Goal: Task Accomplishment & Management: Use online tool/utility

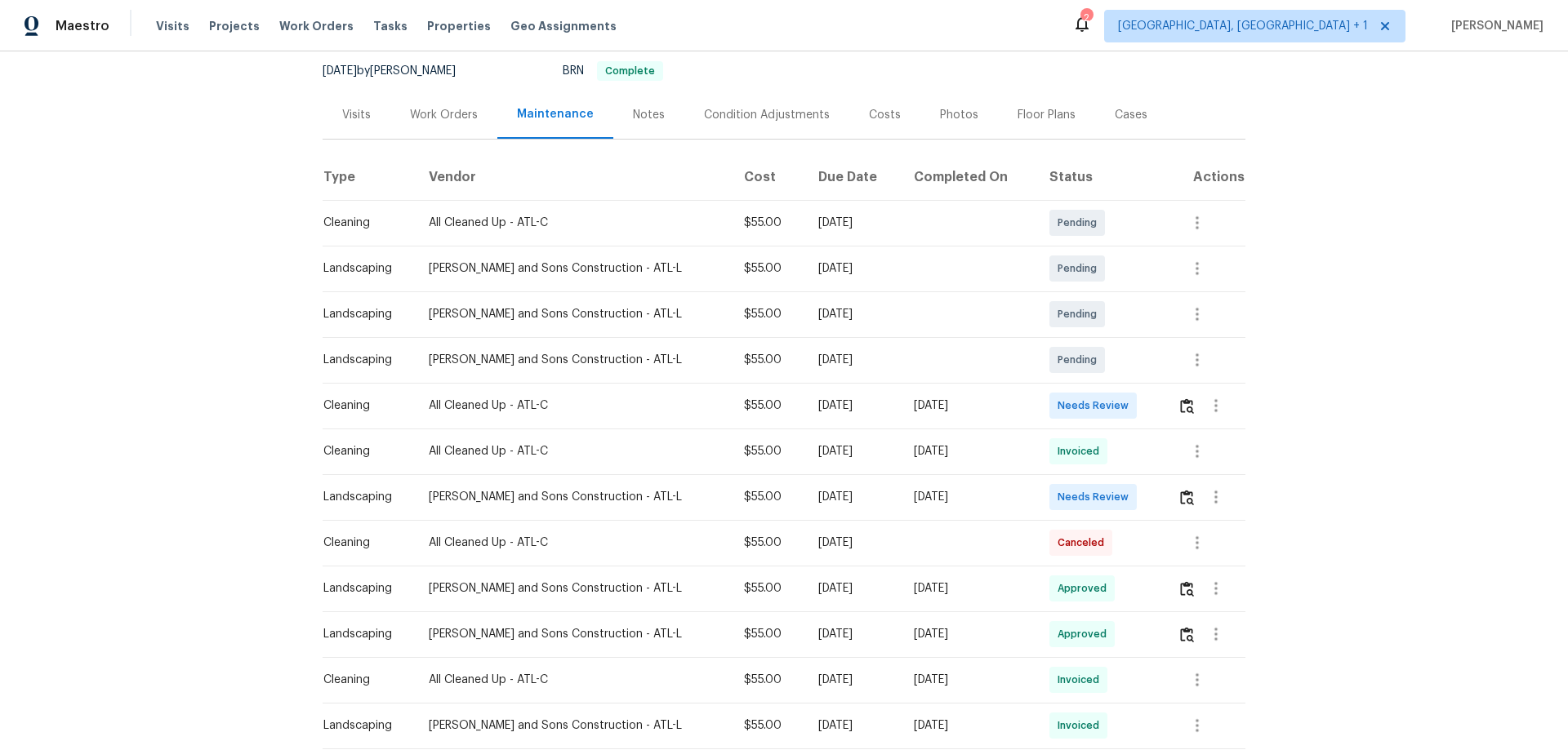
scroll to position [164, 0]
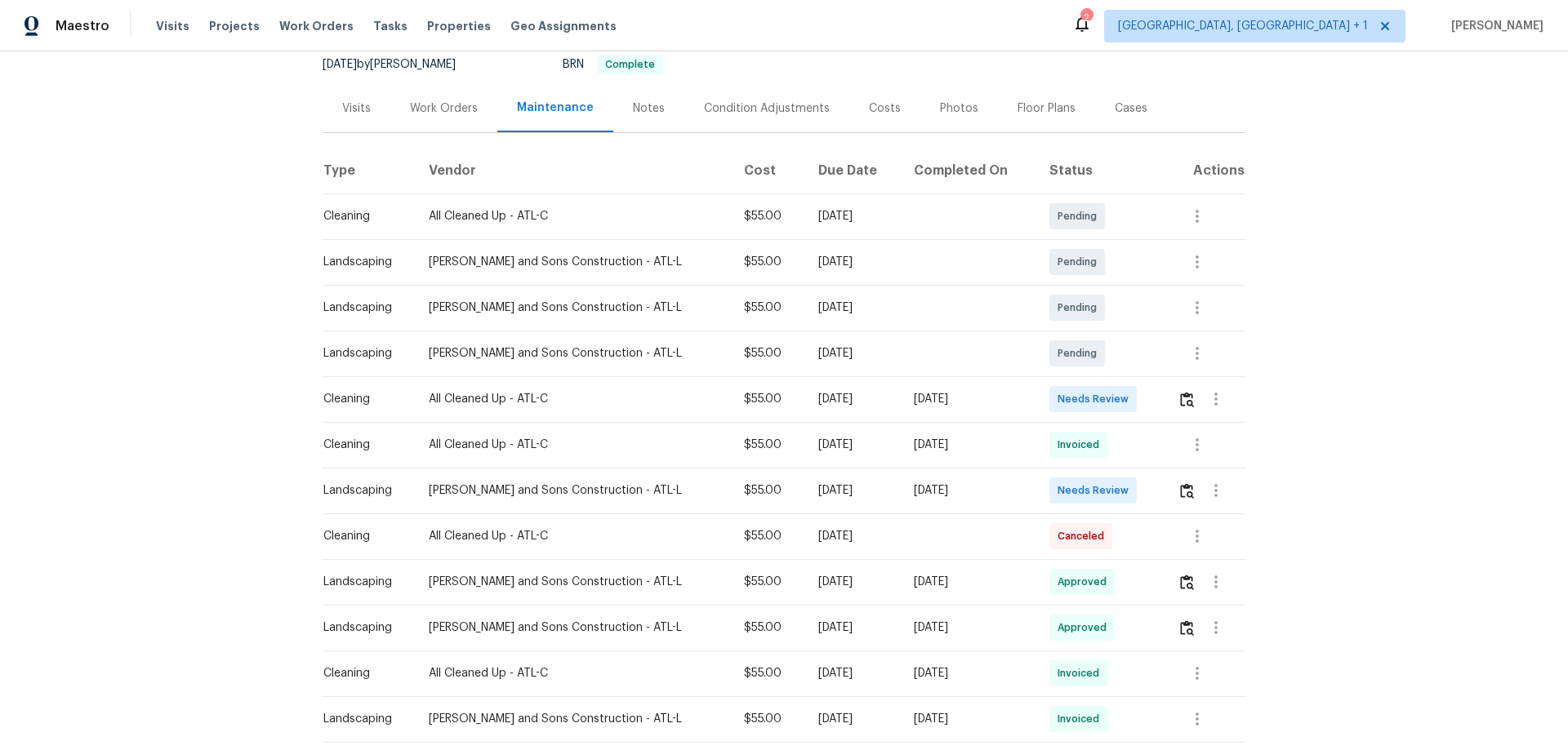
click at [1178, 481] on div at bounding box center [1211, 490] width 67 height 39
click at [1178, 490] on button "button" at bounding box center [1187, 490] width 19 height 39
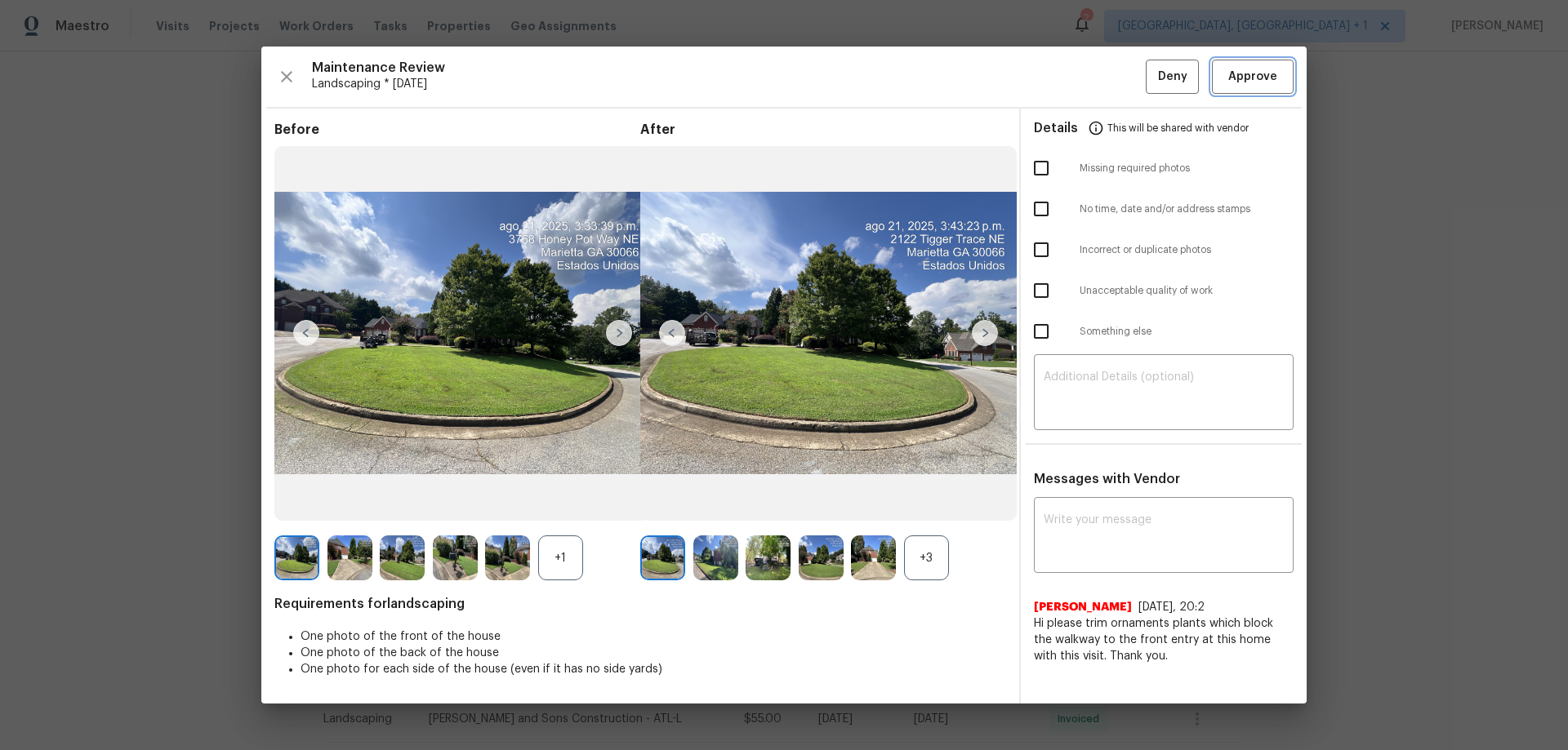
click at [1235, 87] on span "Approve" at bounding box center [1253, 77] width 49 height 21
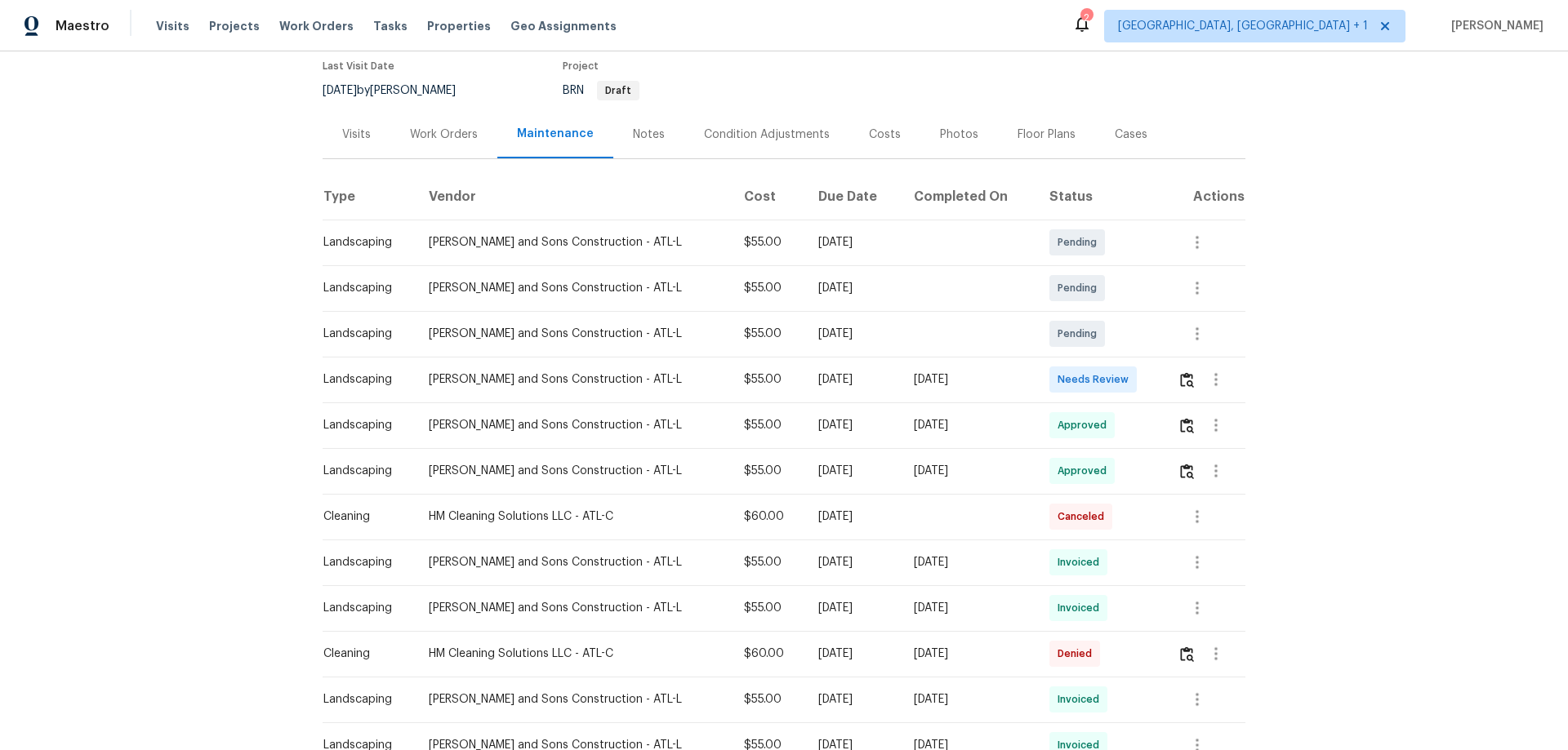
scroll to position [164, 0]
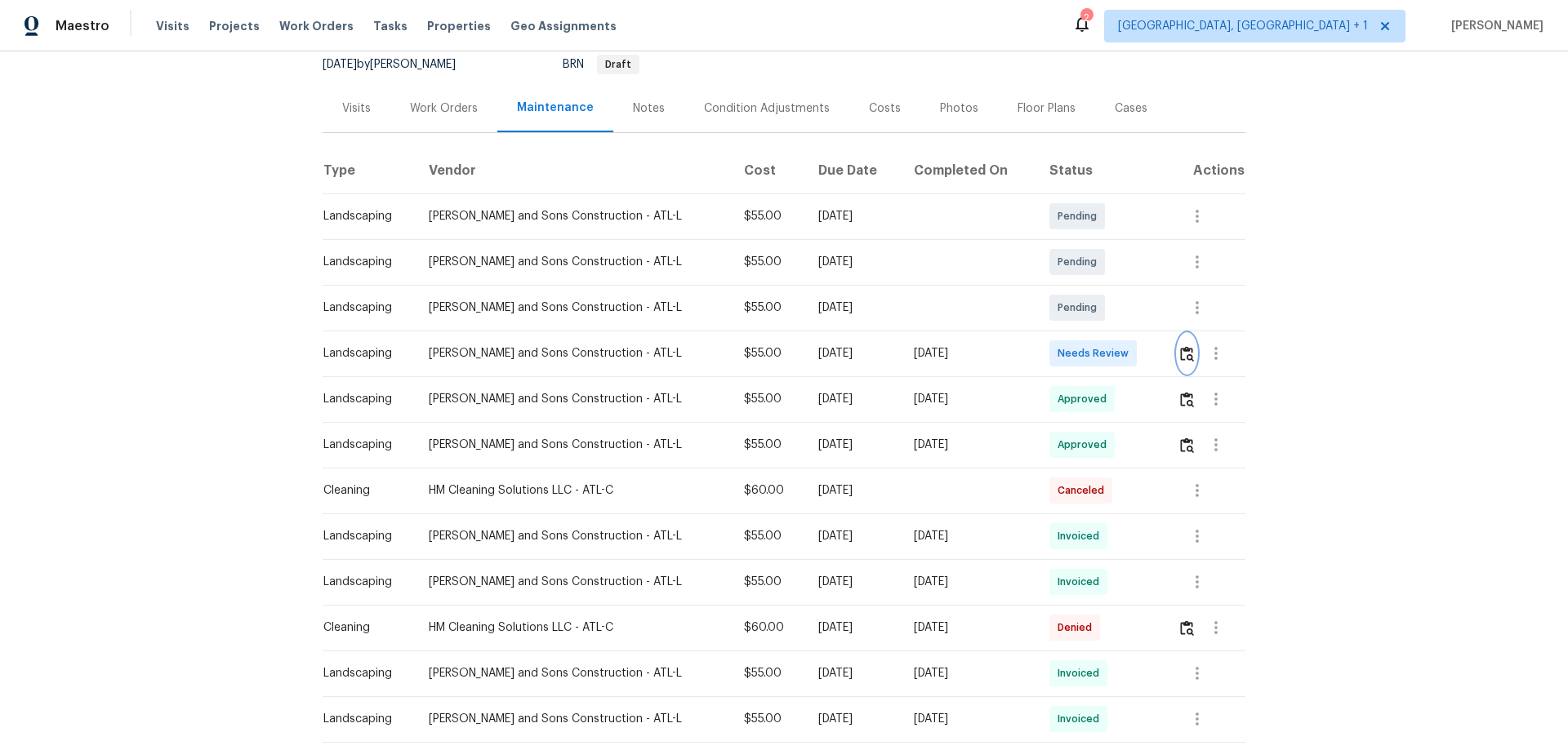
click at [1115, 352] on button "button" at bounding box center [1187, 353] width 19 height 39
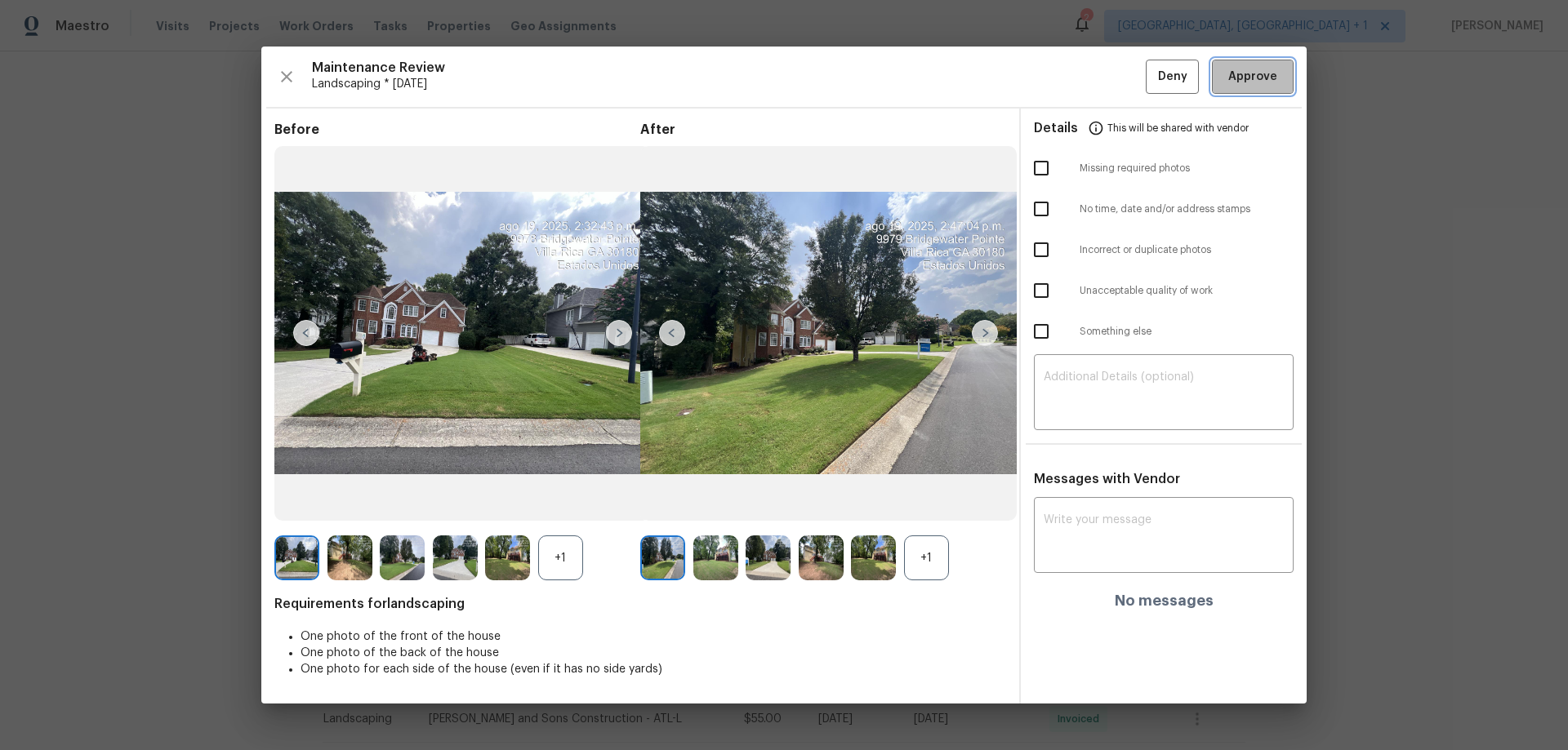
click at [1115, 69] on span "Approve" at bounding box center [1253, 77] width 49 height 21
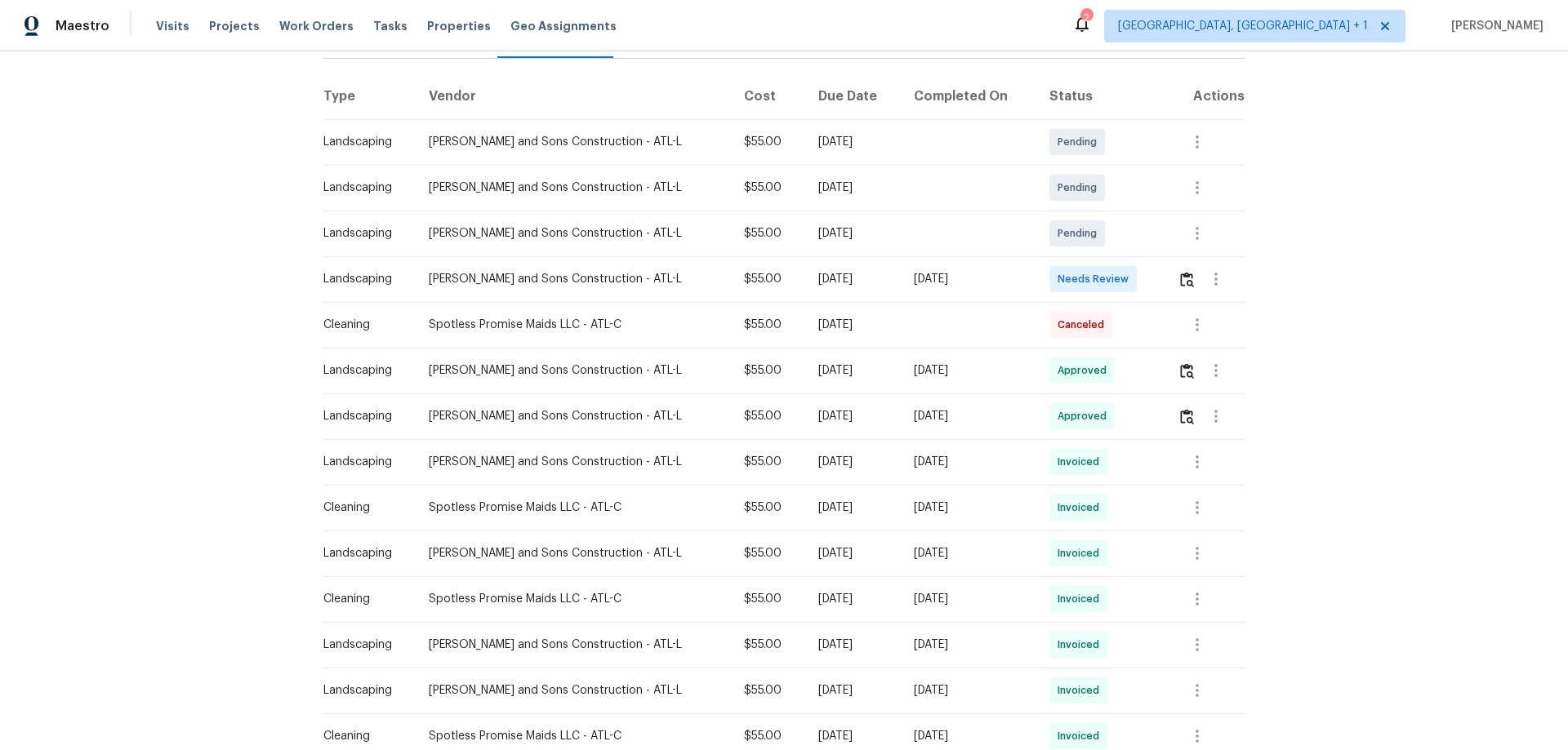
scroll to position [245, 0]
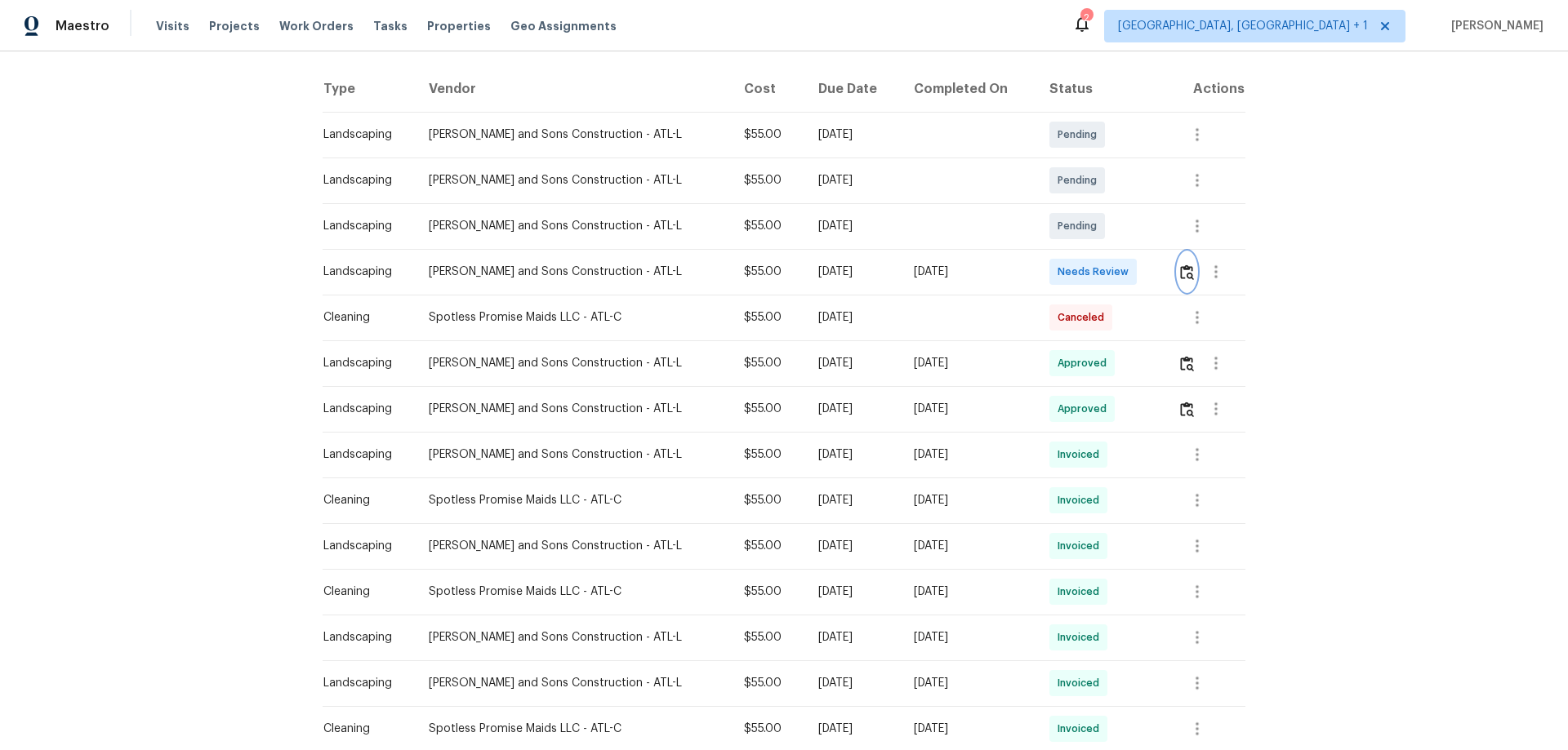
click at [1115, 267] on img "button" at bounding box center [1187, 272] width 14 height 15
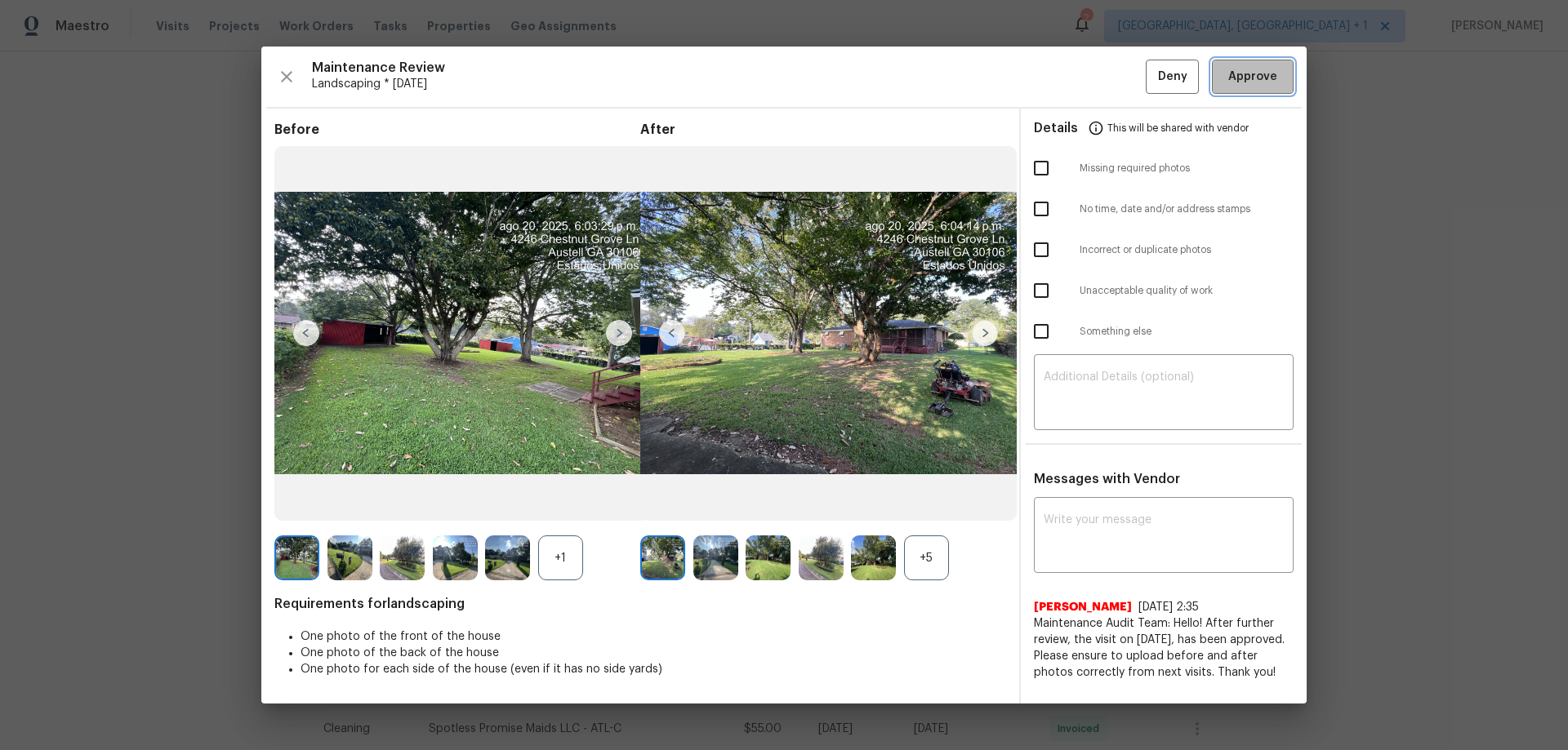
click at [1115, 81] on span "Approve" at bounding box center [1253, 77] width 49 height 21
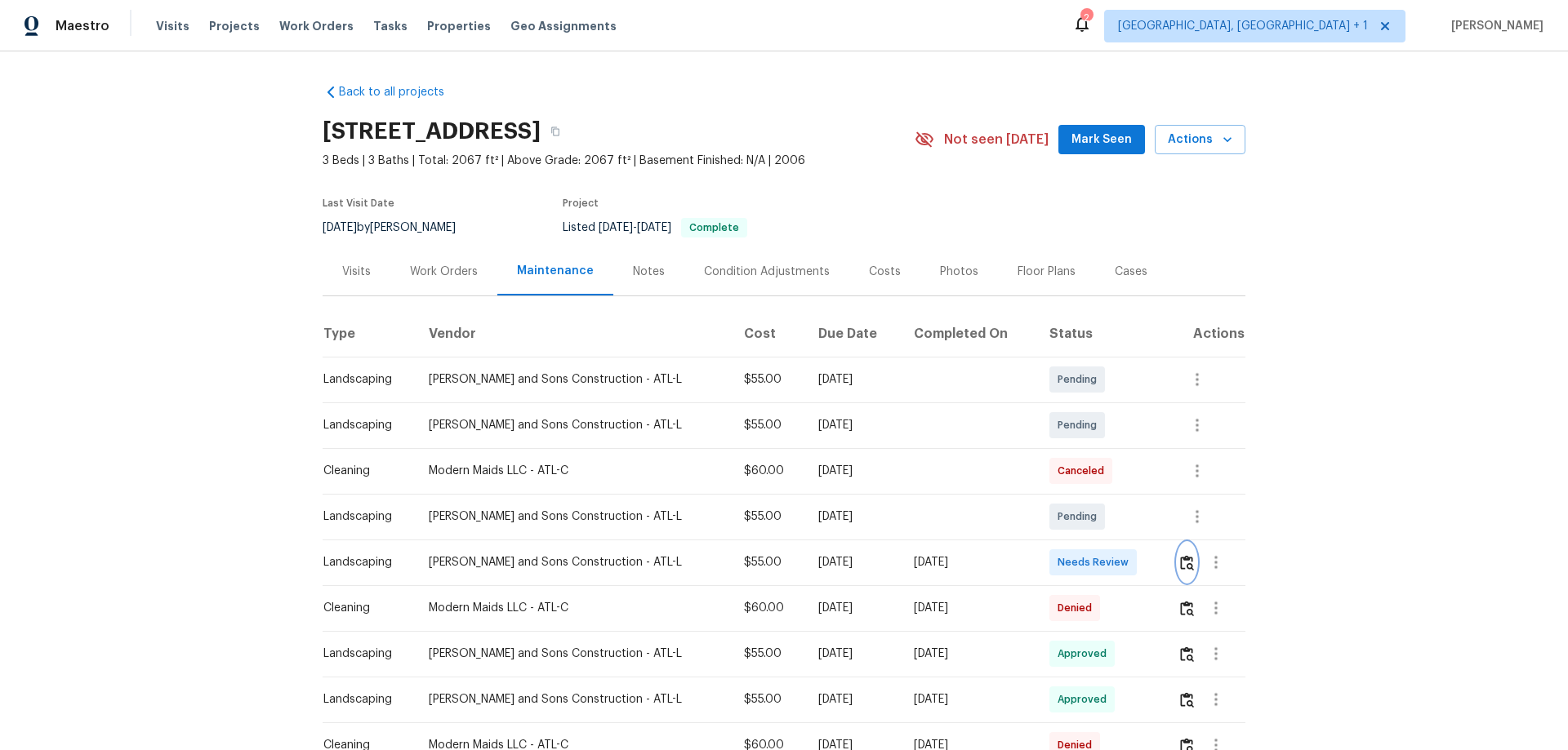
click at [1183, 553] on button "button" at bounding box center [1187, 562] width 19 height 39
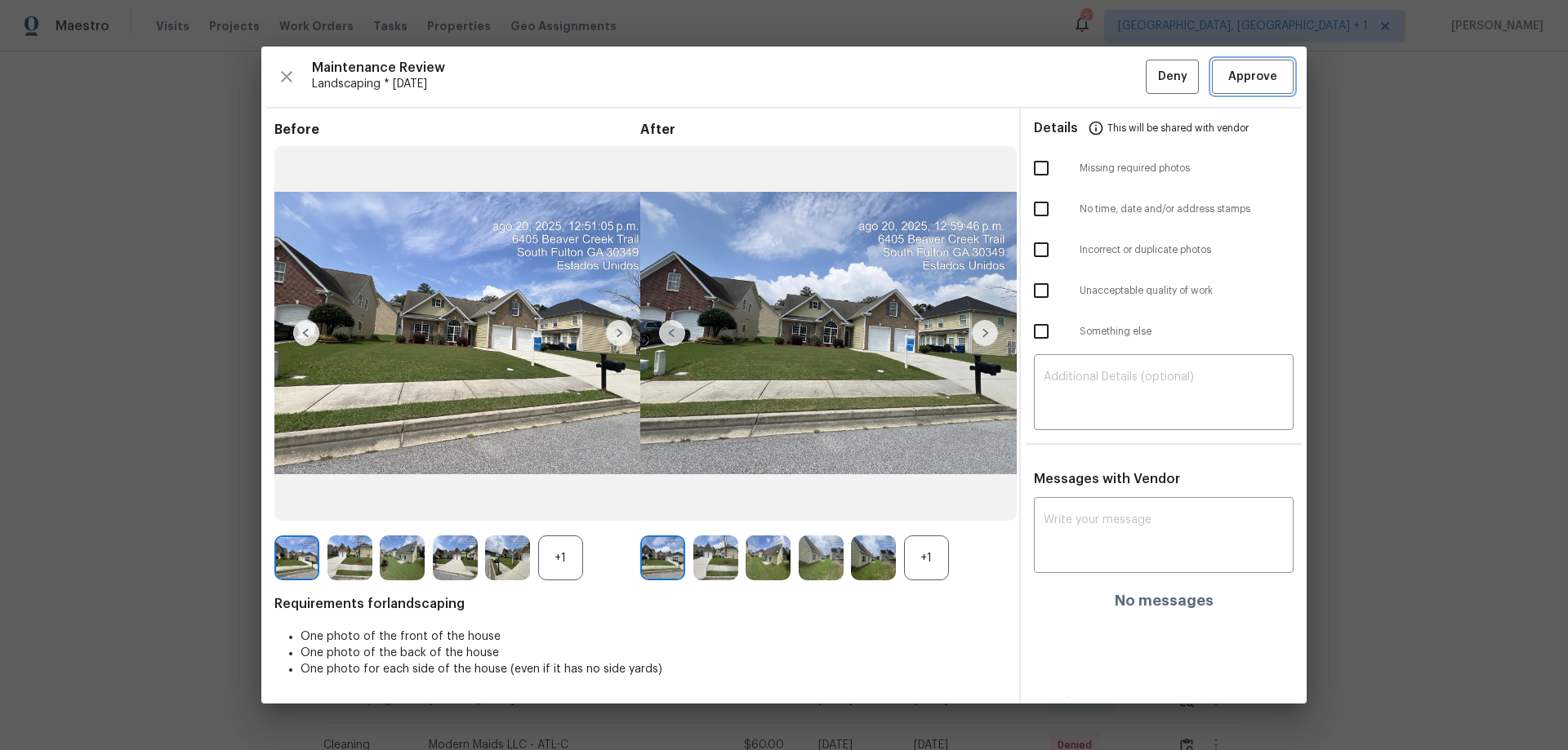
click at [1238, 67] on span "Approve" at bounding box center [1253, 77] width 49 height 21
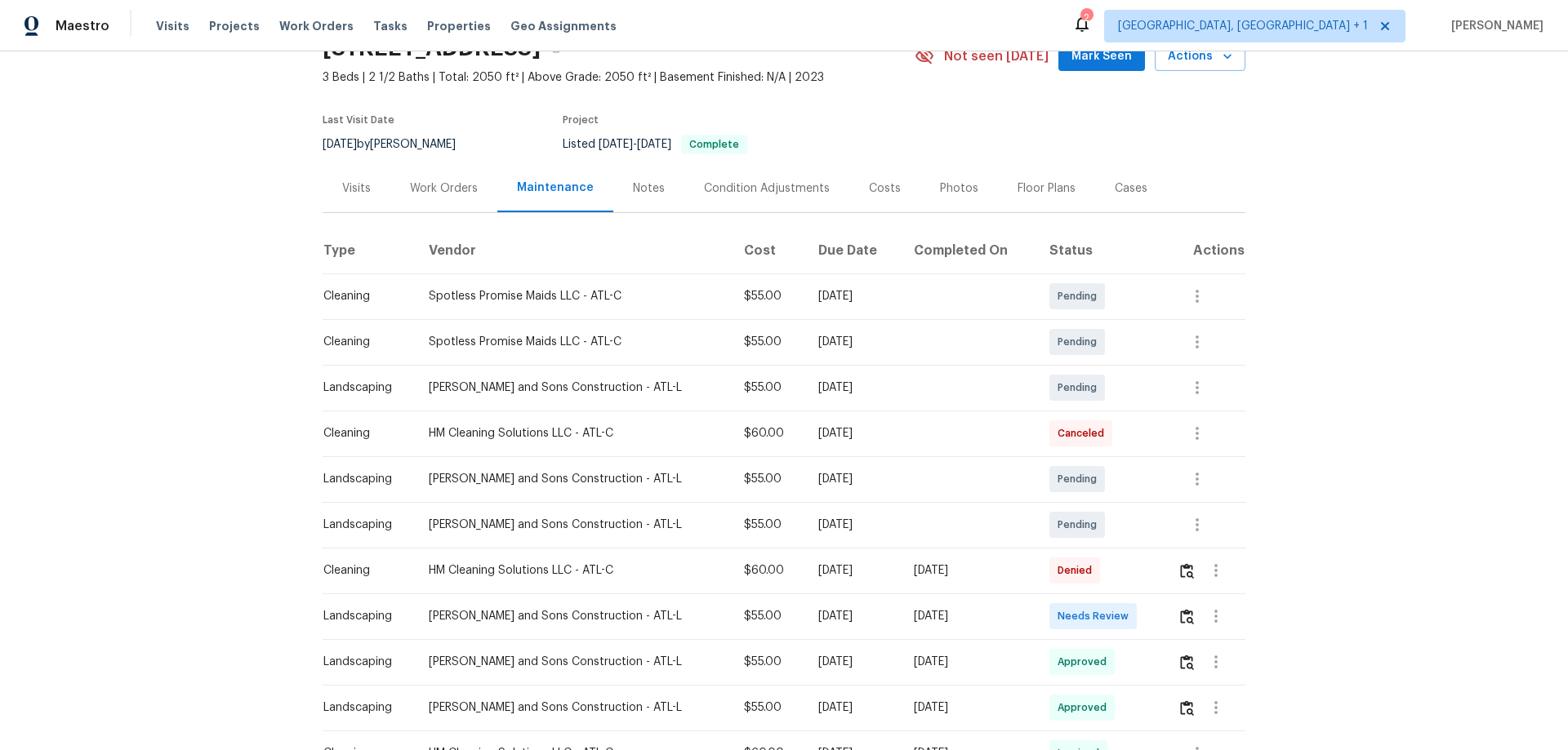
scroll to position [164, 0]
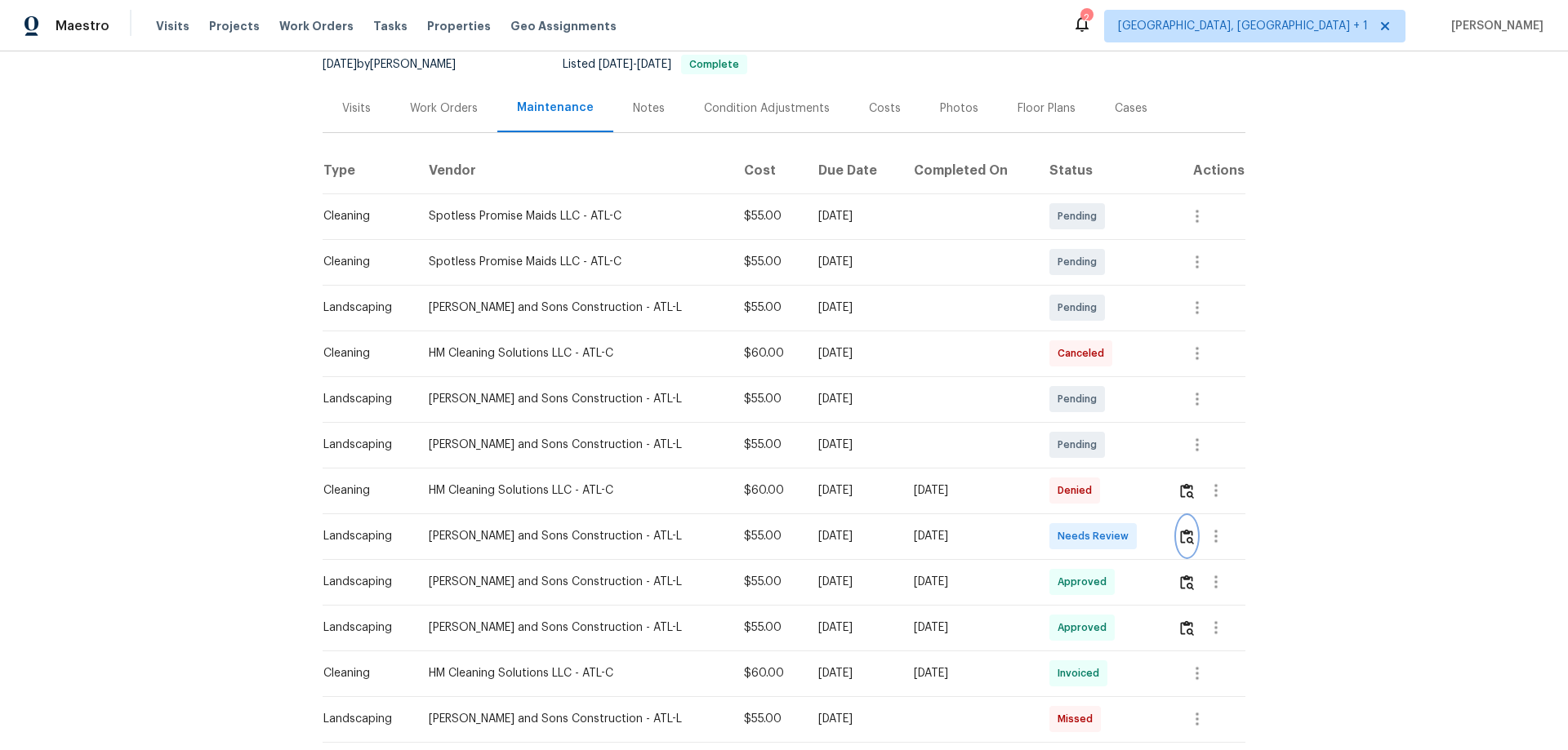
click at [1115, 495] on button "button" at bounding box center [1187, 536] width 19 height 39
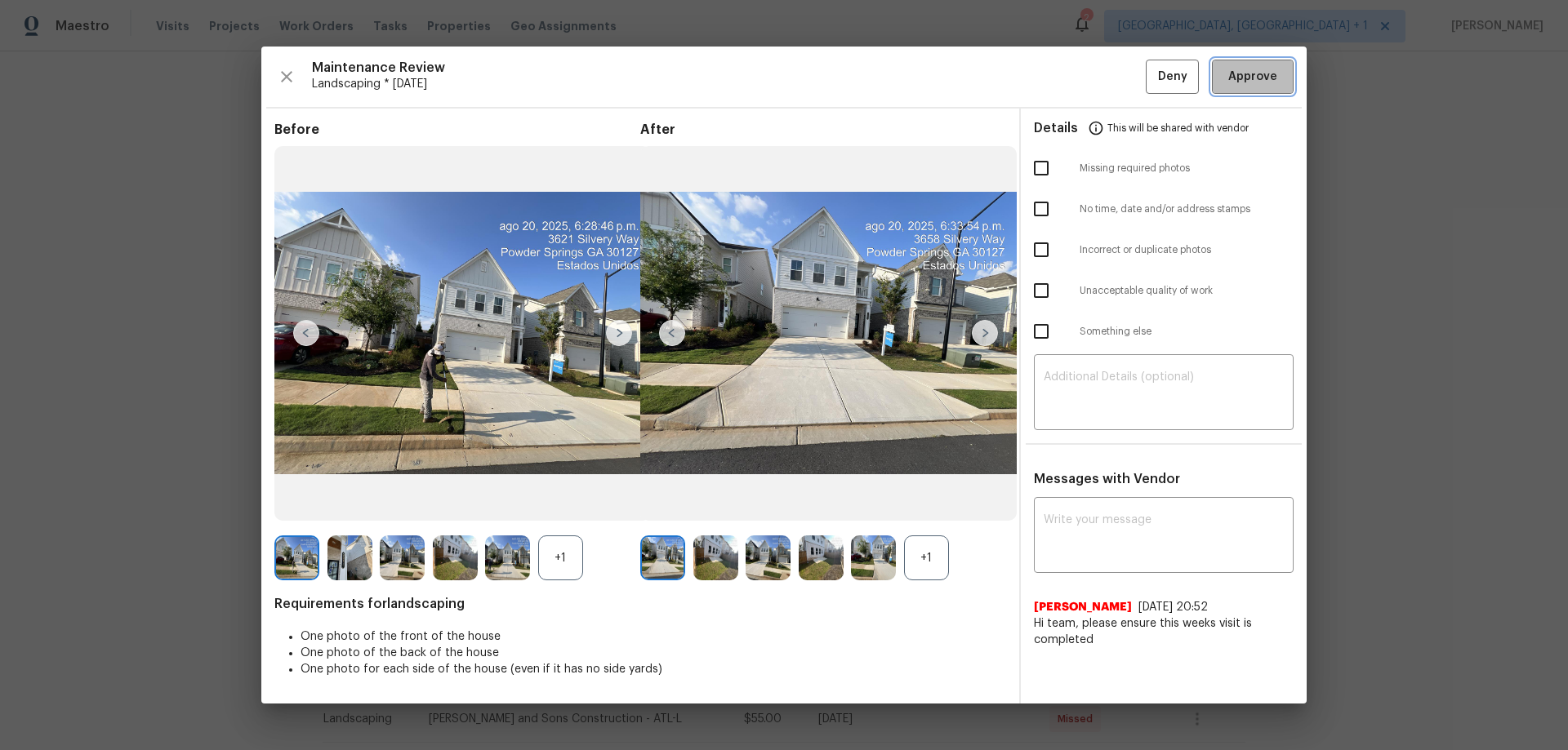
click at [1115, 63] on button "Approve" at bounding box center [1253, 77] width 81 height 35
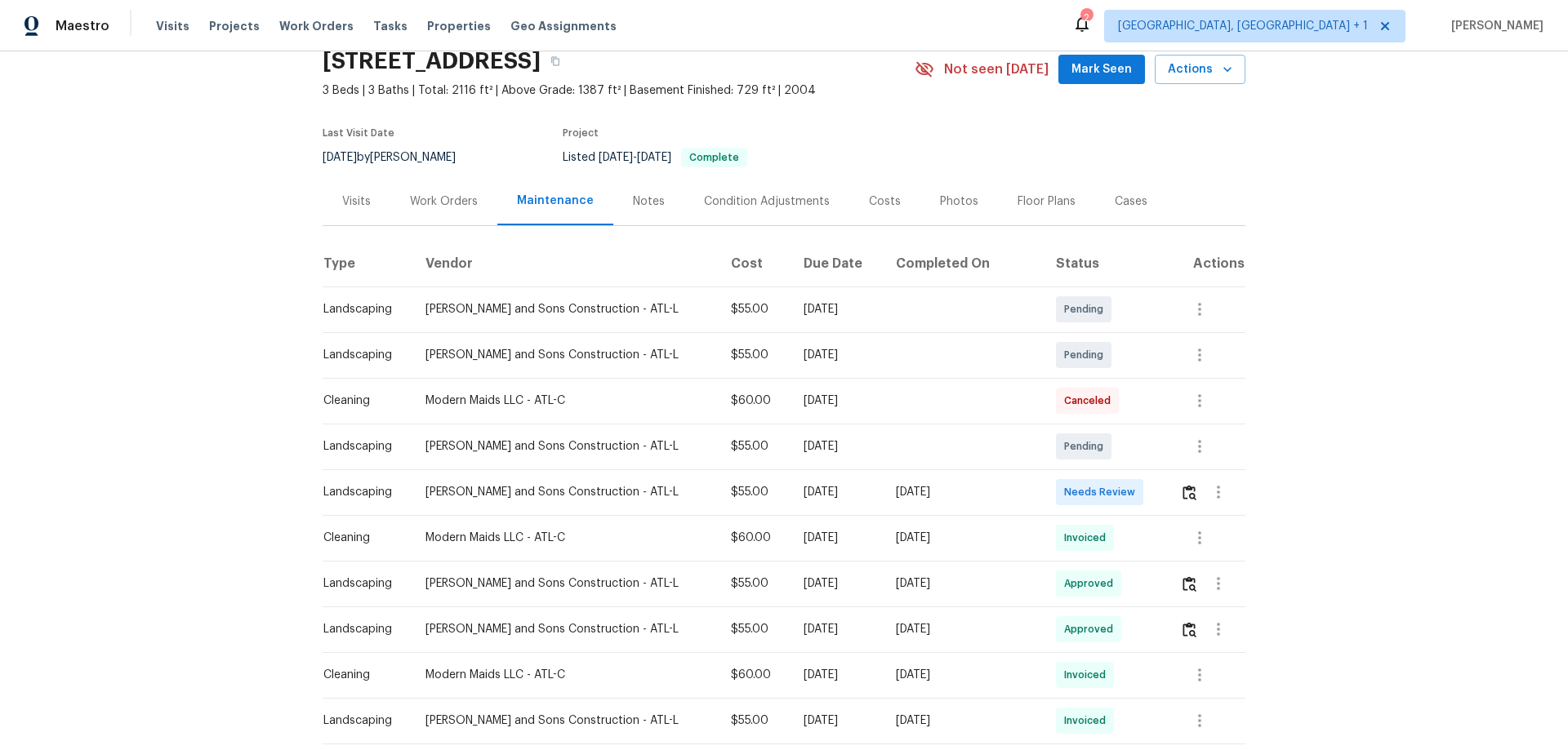
scroll to position [164, 0]
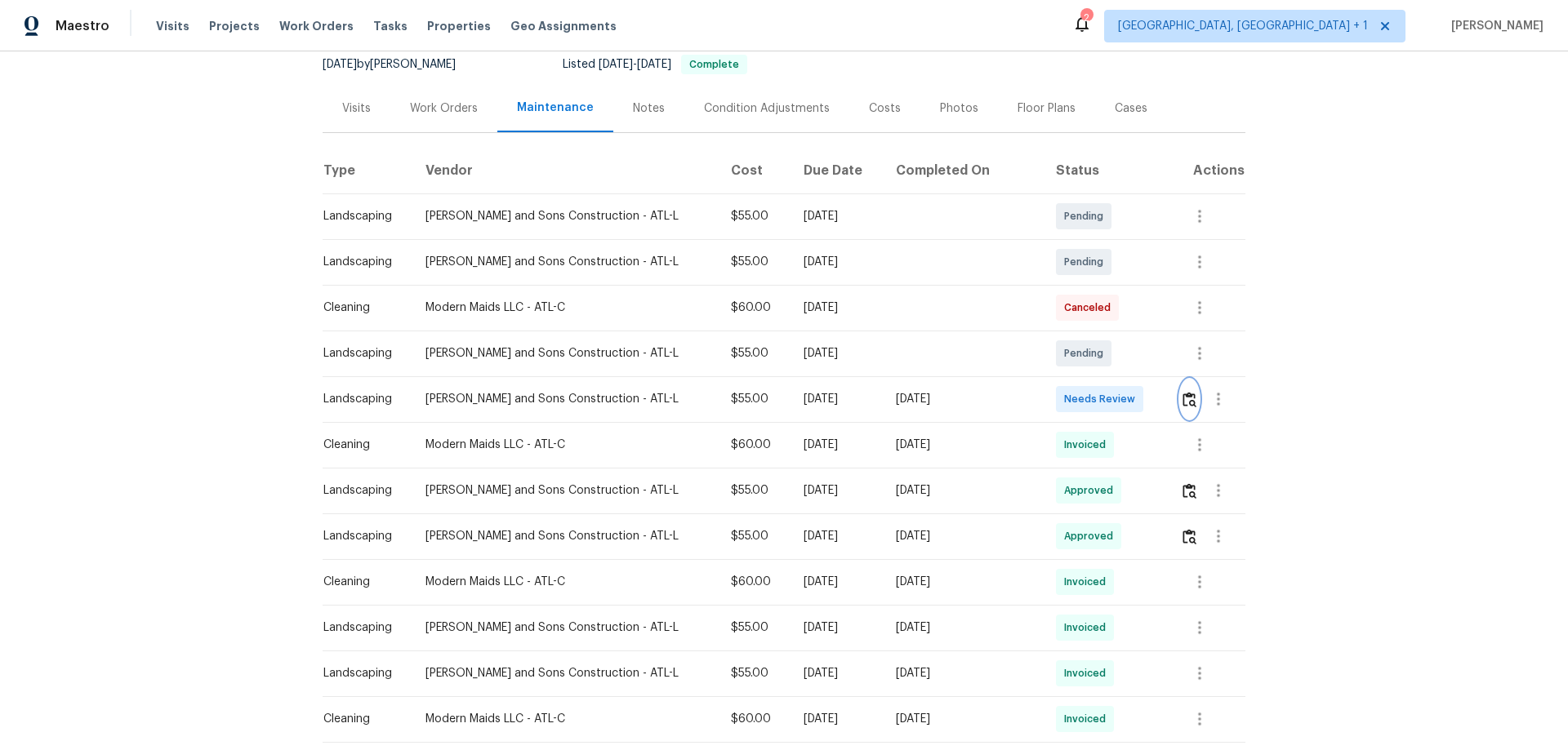
click at [1115, 398] on img "button" at bounding box center [1189, 399] width 14 height 15
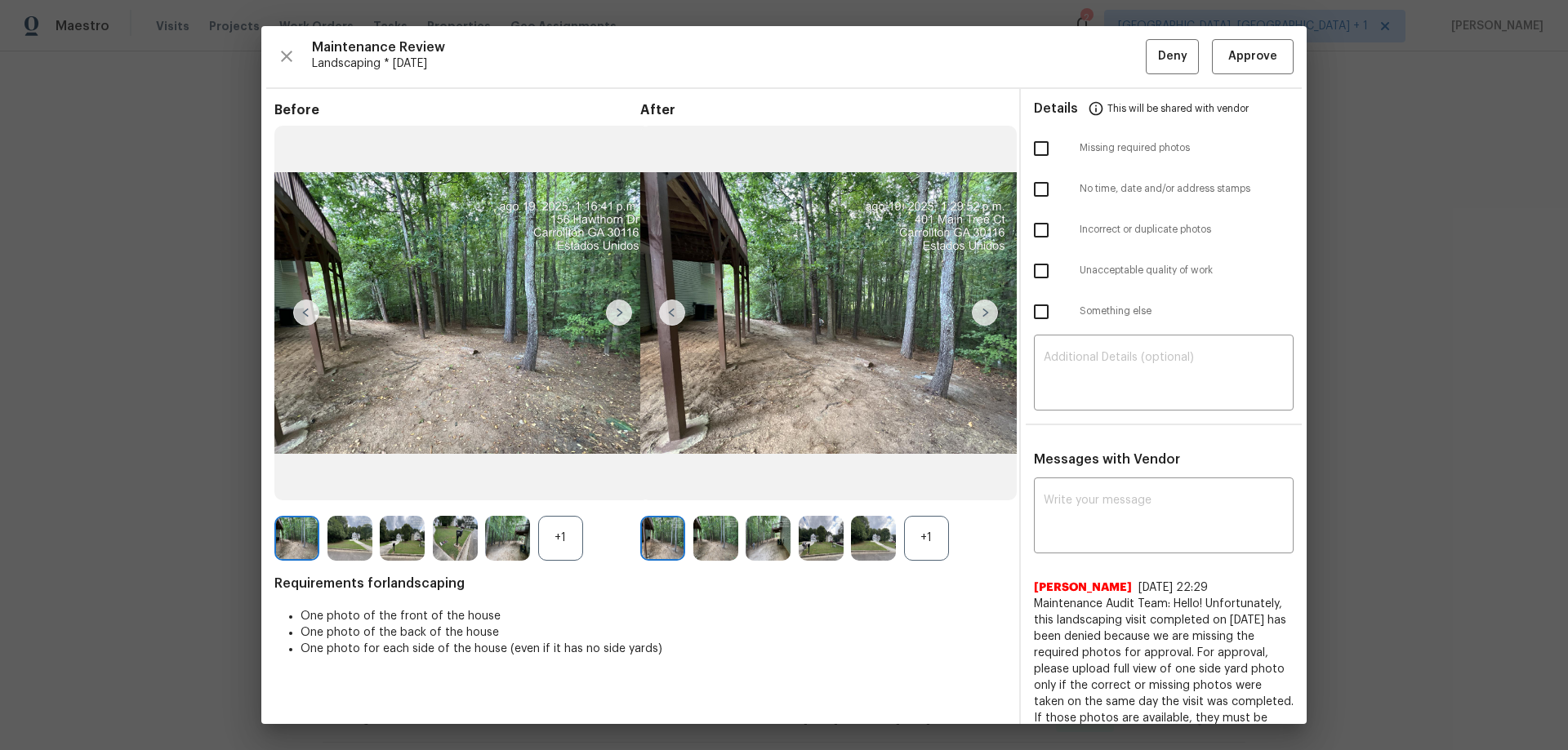
drag, startPoint x: 1216, startPoint y: 34, endPoint x: 1216, endPoint y: 53, distance: 19.0
click at [1115, 36] on div "Maintenance Review Landscaping * [DATE] Deny Approve Before +1 After +1 Require…" at bounding box center [784, 375] width 1046 height 698
click at [1115, 58] on span "Approve" at bounding box center [1253, 57] width 49 height 21
